Goal: Navigation & Orientation: Find specific page/section

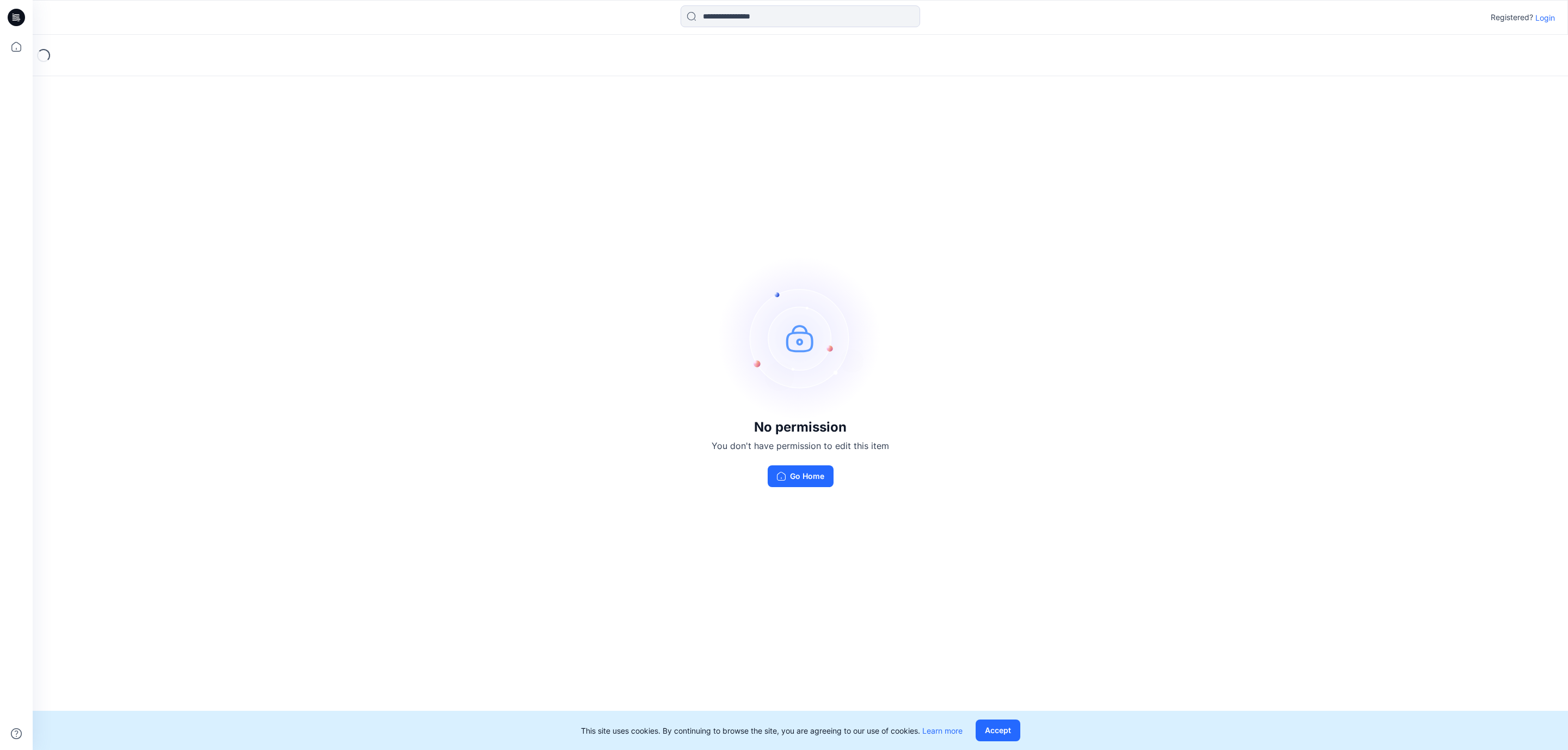
click at [1549, 22] on p "Login" at bounding box center [1545, 18] width 19 height 12
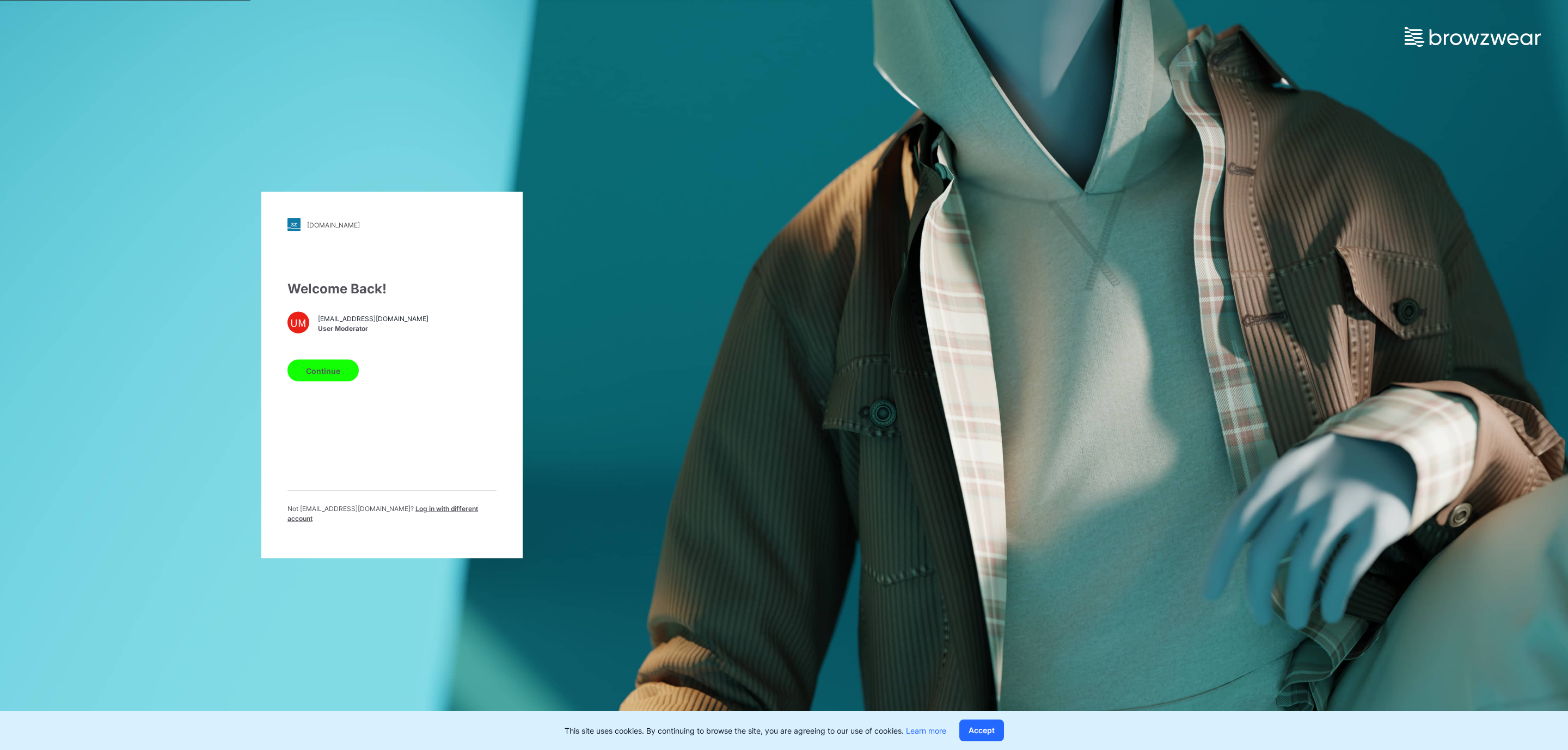
click at [320, 376] on button "Continue" at bounding box center [323, 371] width 71 height 22
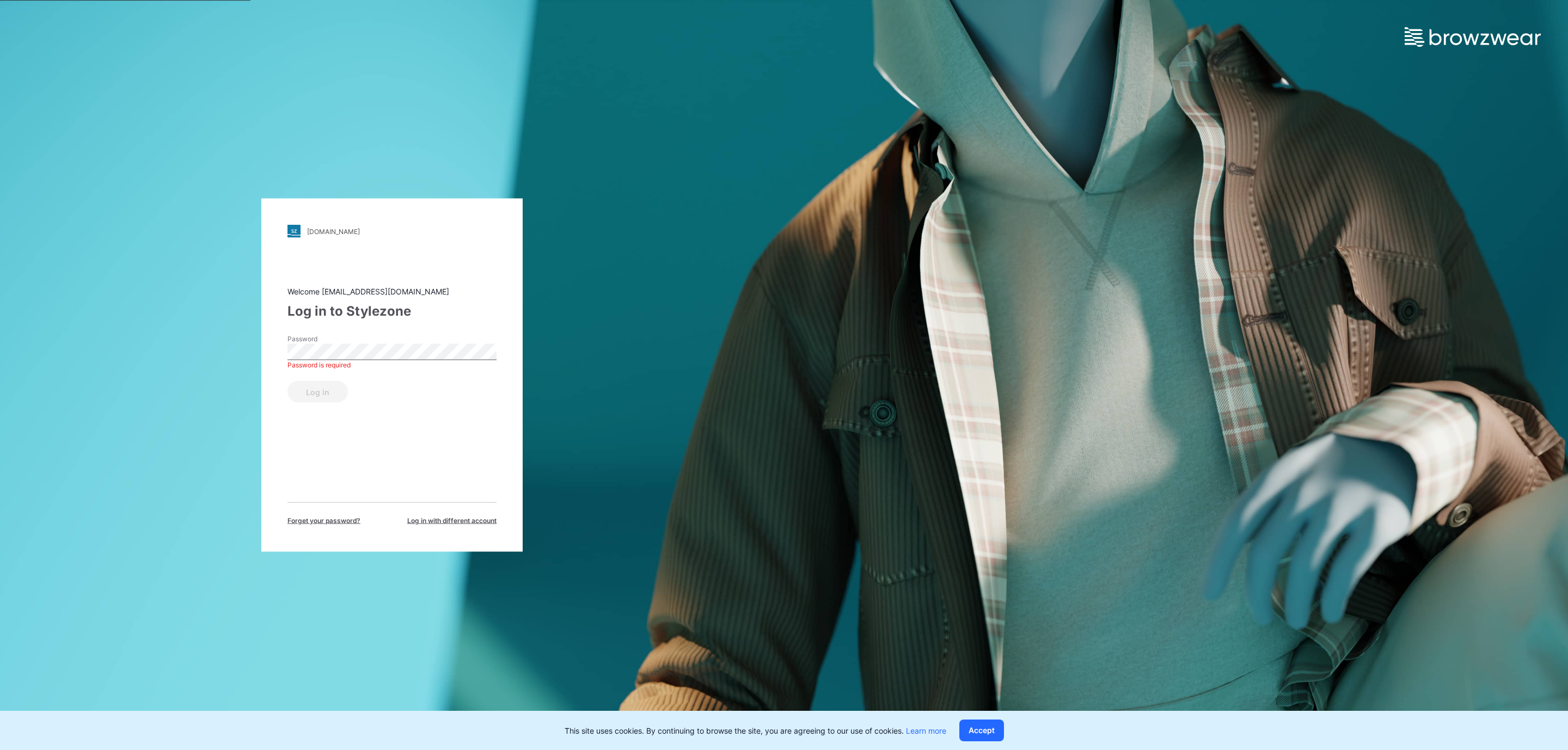
drag, startPoint x: 355, startPoint y: 403, endPoint x: 357, endPoint y: 390, distance: 13.2
click at [355, 403] on div "Welcome [EMAIL_ADDRESS][DOMAIN_NAME] Log in to Stylezone Password Password is r…" at bounding box center [392, 406] width 209 height 240
click at [288, 381] on button "Log in" at bounding box center [318, 392] width 60 height 22
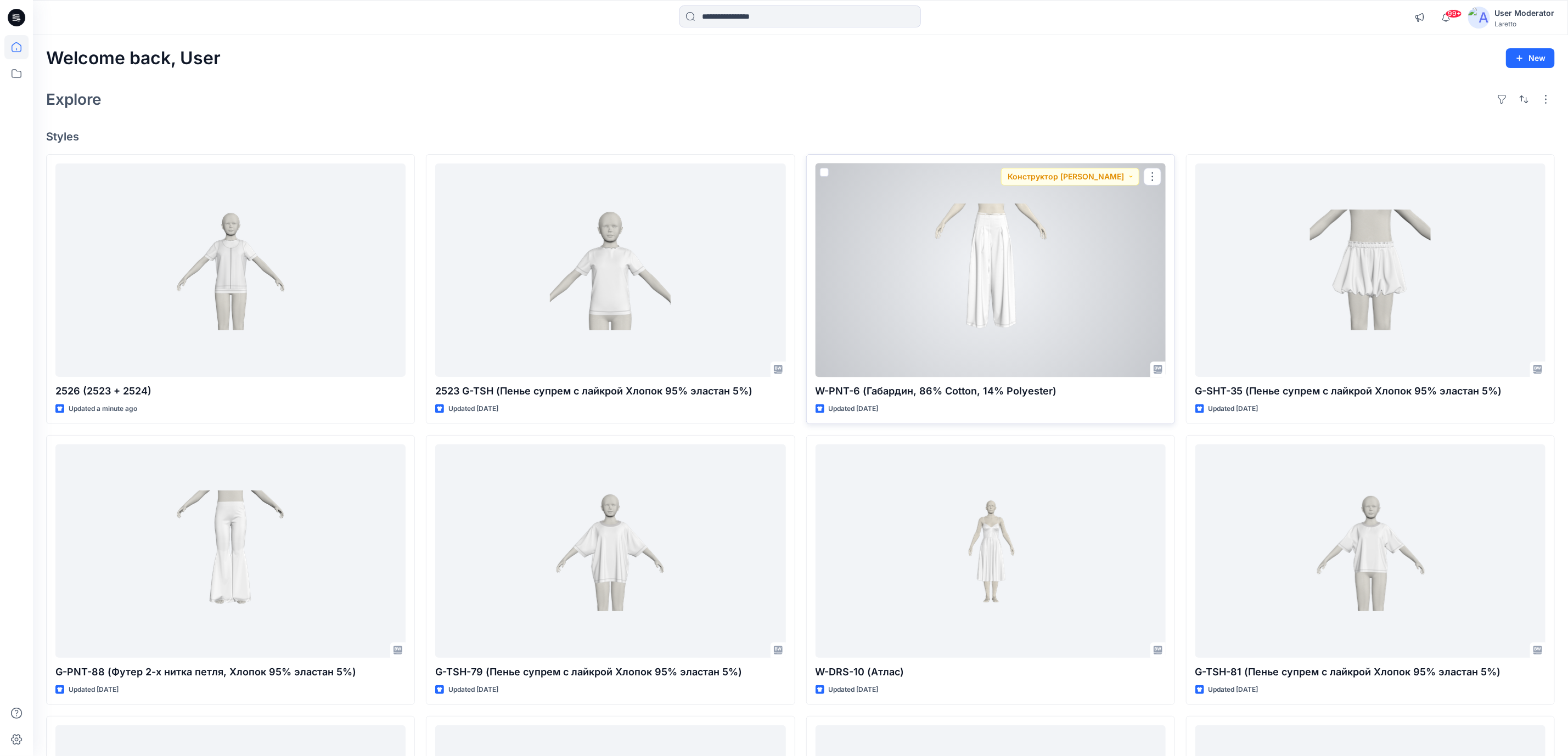
click at [995, 305] on div at bounding box center [991, 270] width 350 height 213
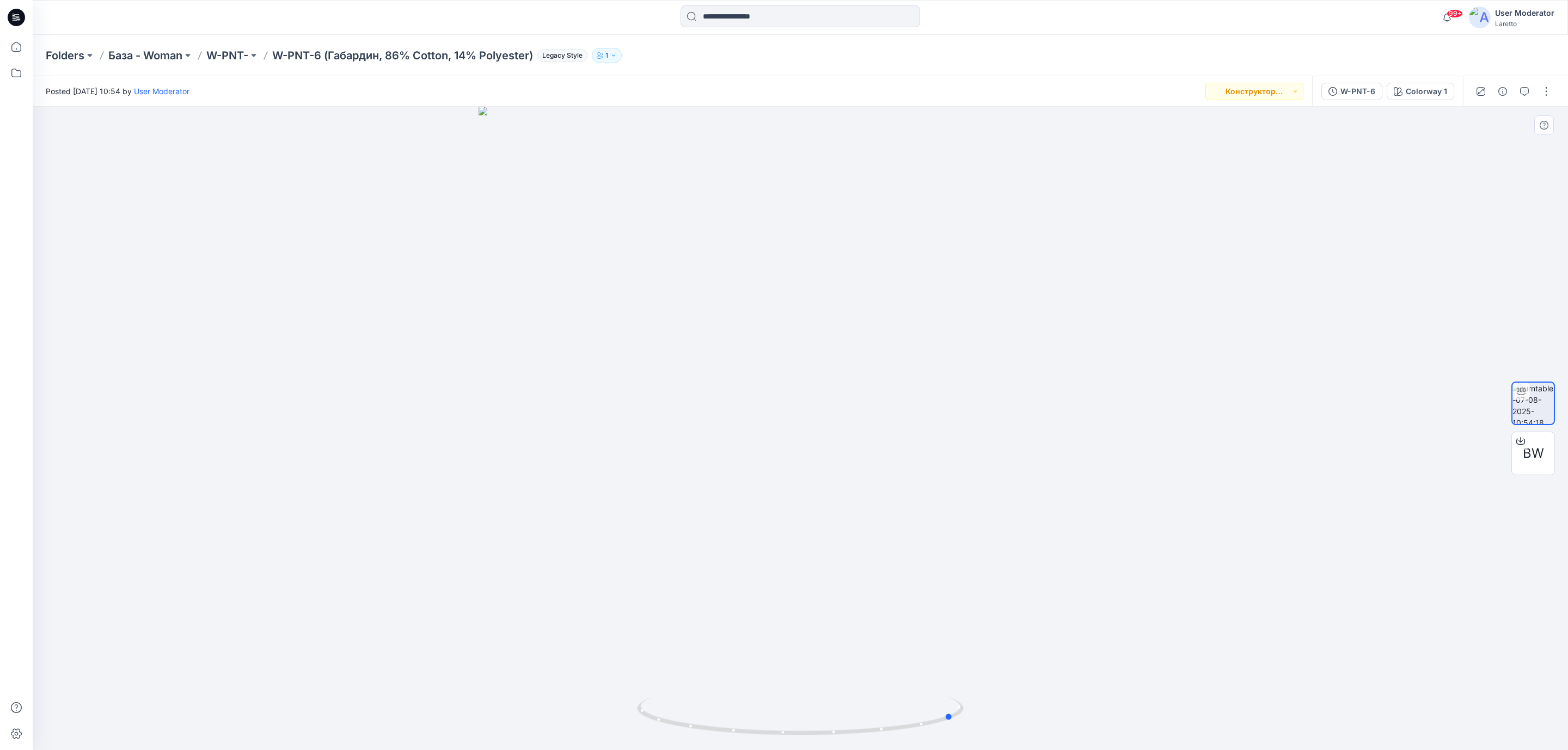
drag, startPoint x: 799, startPoint y: 740, endPoint x: 623, endPoint y: 698, distance: 180.9
click at [623, 698] on div at bounding box center [800, 428] width 1535 height 643
drag, startPoint x: 623, startPoint y: 698, endPoint x: 562, endPoint y: 690, distance: 61.5
click at [562, 690] on div at bounding box center [800, 428] width 1535 height 643
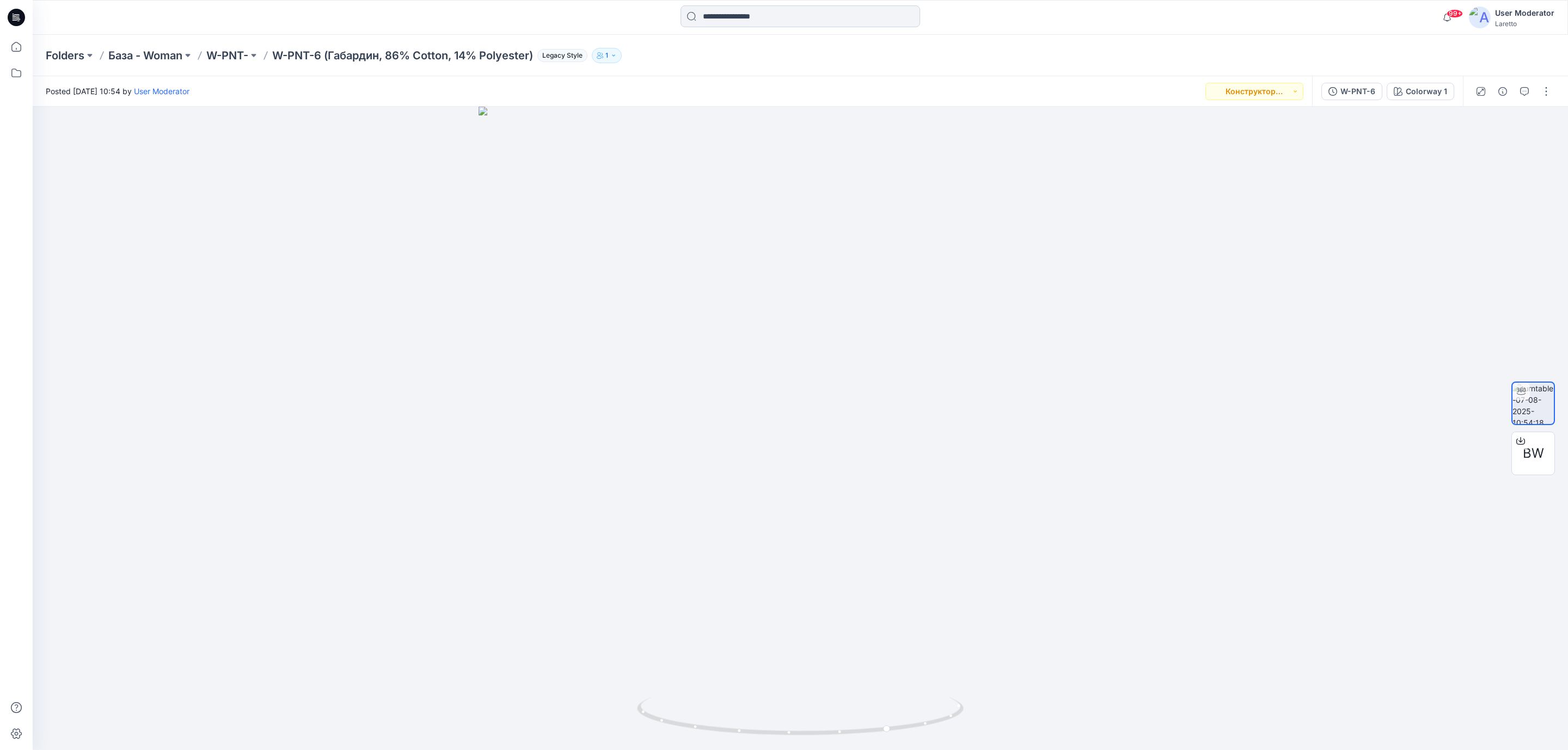
click at [730, 15] on input at bounding box center [800, 16] width 240 height 22
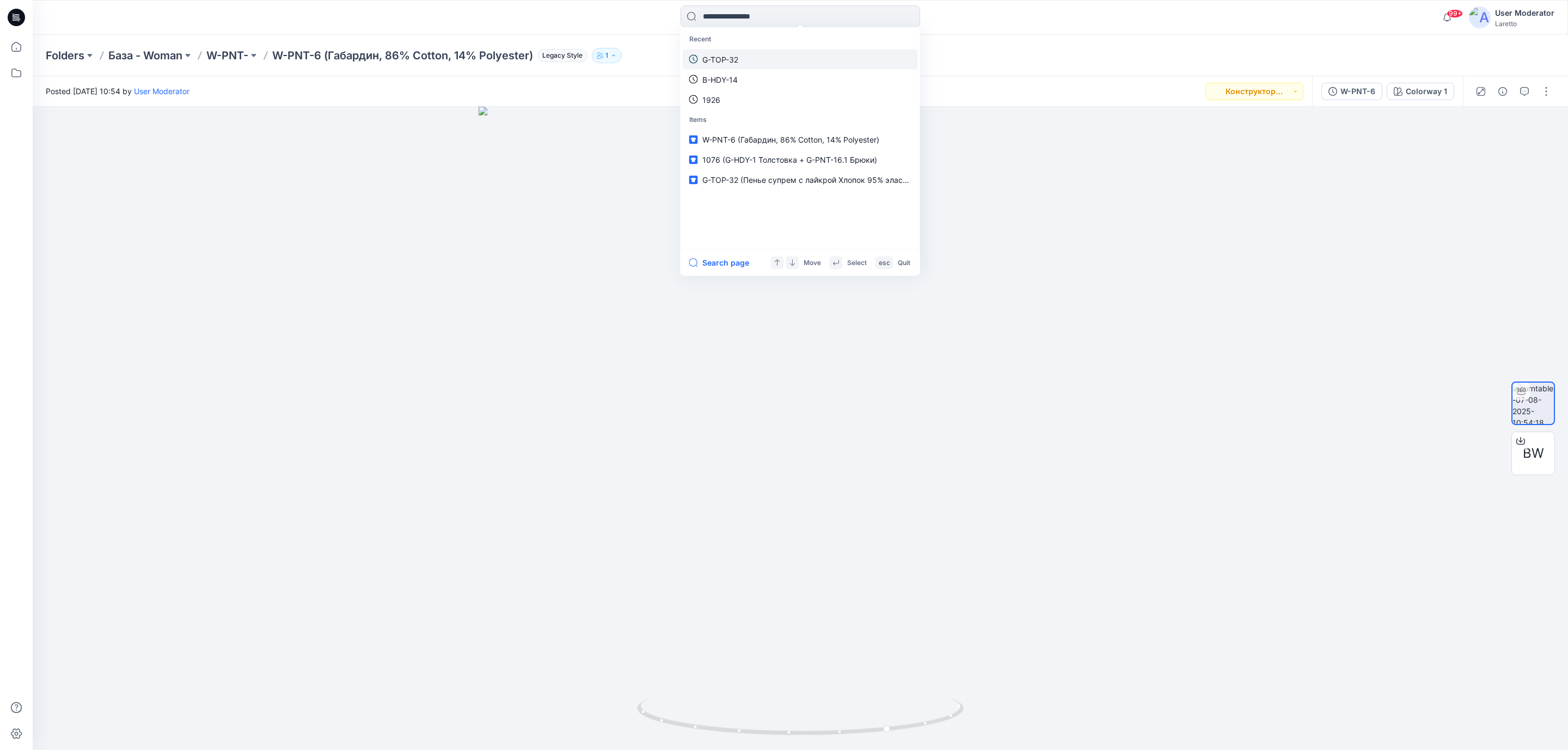
click at [730, 56] on p "G-TOP-32" at bounding box center [720, 60] width 36 height 12
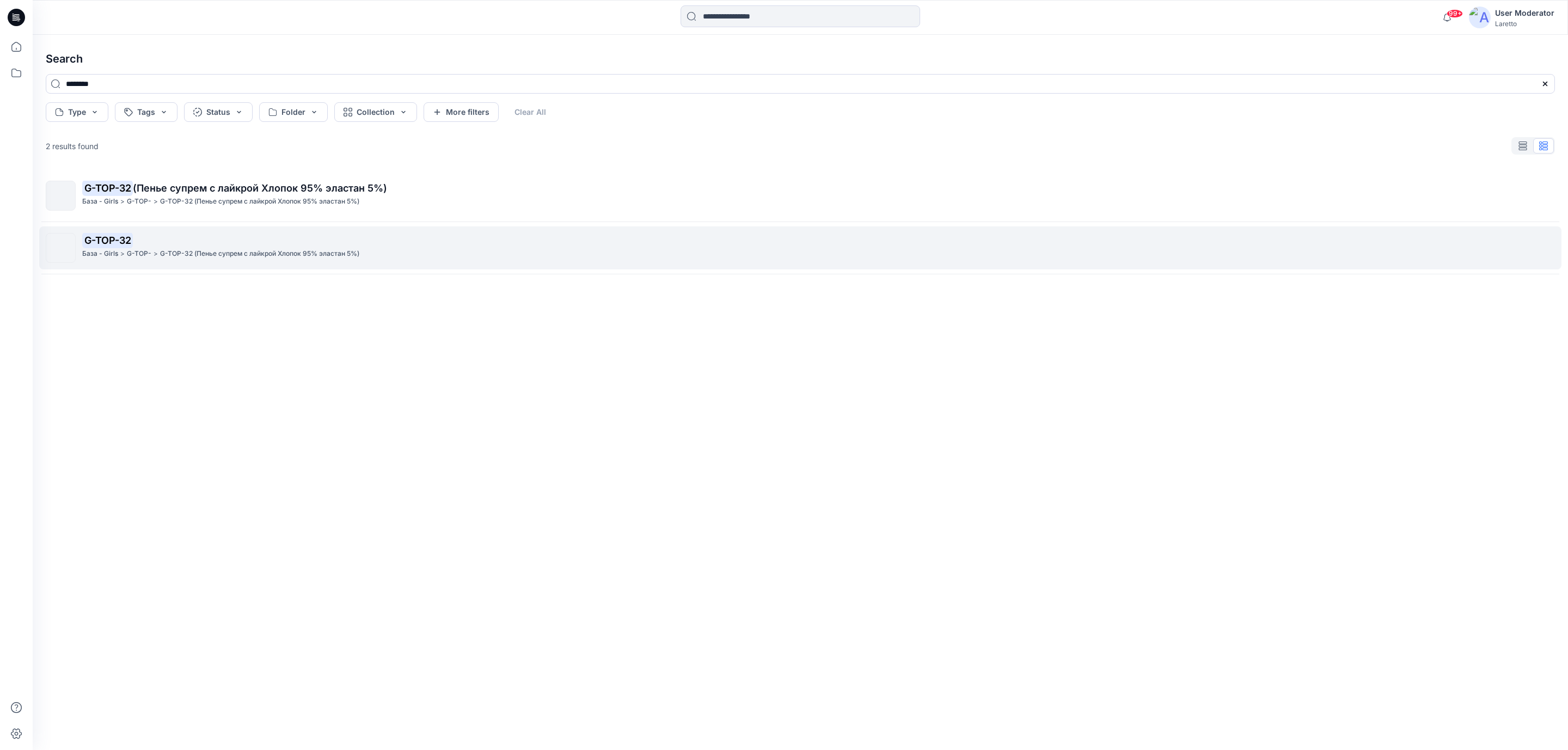
click at [193, 236] on p "G-TOP-32" at bounding box center [818, 241] width 1472 height 15
